Goal: Information Seeking & Learning: Learn about a topic

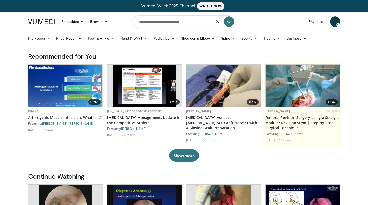
type input "**********"
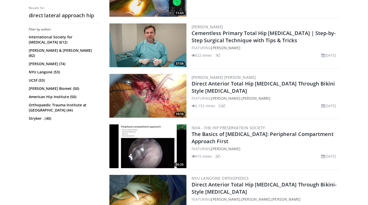
scroll to position [551, 0]
click at [92, 138] on div "Filter by author: International Society for Hip Arthroscopy (612) Johnson & Joh…" at bounding box center [65, 114] width 72 height 174
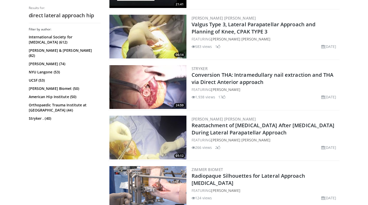
scroll to position [0, 0]
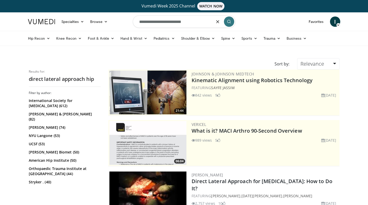
drag, startPoint x: 152, startPoint y: 22, endPoint x: 124, endPoint y: 22, distance: 28.0
click at [124, 22] on nav "Specialties Adult & Family Medicine Allergy, Asthma, Immunology Anesthesiology …" at bounding box center [184, 21] width 319 height 19
type input "**********"
click at [180, 22] on input "**********" at bounding box center [184, 21] width 103 height 12
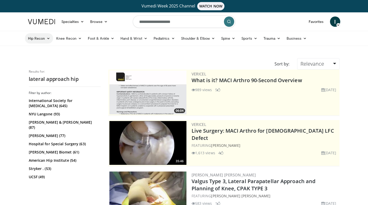
click at [48, 38] on icon at bounding box center [49, 39] width 4 height 4
click at [47, 51] on link "Hip Arthroplasty" at bounding box center [55, 50] width 61 height 8
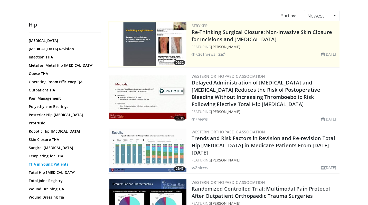
scroll to position [197, 0]
click at [56, 172] on link "Total Hip Arthroplasty" at bounding box center [63, 172] width 69 height 5
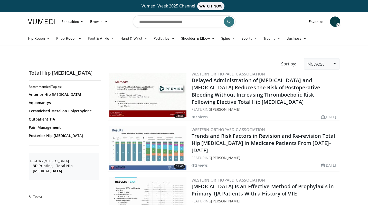
click at [313, 67] on link "Newest" at bounding box center [321, 63] width 35 height 11
click at [323, 86] on link "Thumbs Up" at bounding box center [324, 84] width 41 height 8
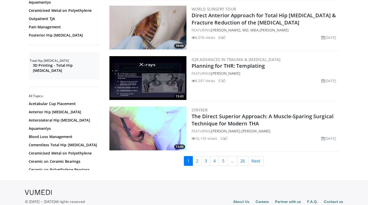
scroll to position [1177, 0]
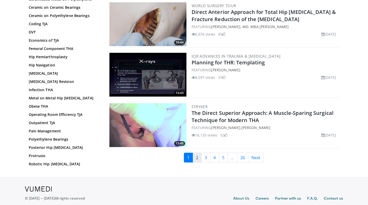
click at [194, 160] on link "2" at bounding box center [197, 157] width 9 height 10
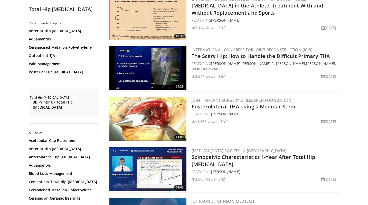
scroll to position [635, 0]
